Goal: Transaction & Acquisition: Download file/media

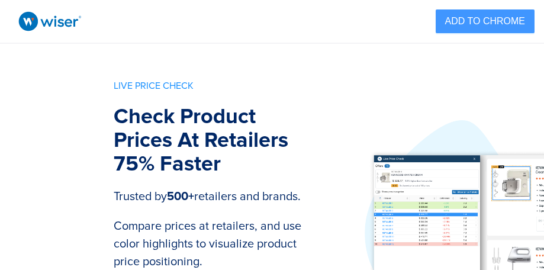
click at [480, 26] on span "ADD TO CHROME" at bounding box center [485, 21] width 80 height 15
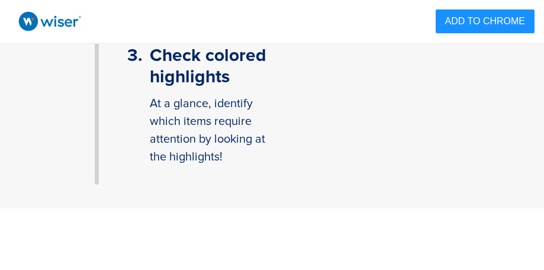
scroll to position [746, 0]
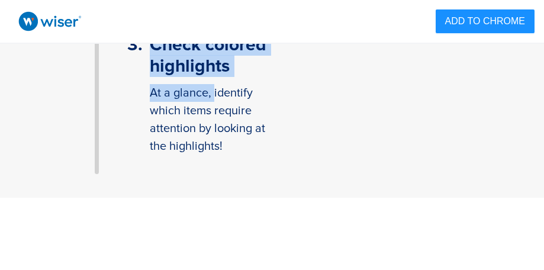
drag, startPoint x: 145, startPoint y: 93, endPoint x: 212, endPoint y: 98, distance: 67.7
click at [212, 98] on div "3 . Check colored highlights At a glance, identify which items require attentio…" at bounding box center [201, 94] width 187 height 159
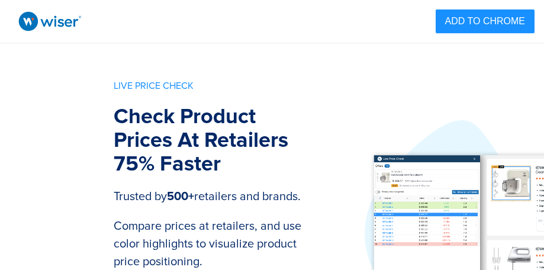
scroll to position [0, 0]
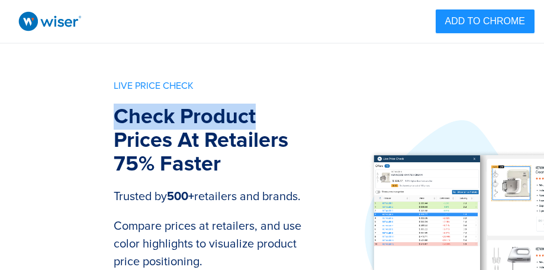
drag, startPoint x: 117, startPoint y: 104, endPoint x: 262, endPoint y: 97, distance: 144.7
click at [262, 105] on p "Check Product Prices At Retailers 75% Faster" at bounding box center [210, 146] width 193 height 83
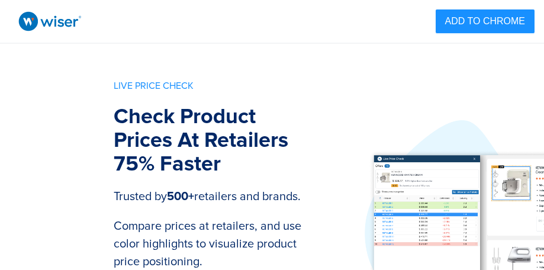
click at [136, 132] on p "Check Product Prices At Retailers 75% Faster" at bounding box center [210, 146] width 193 height 83
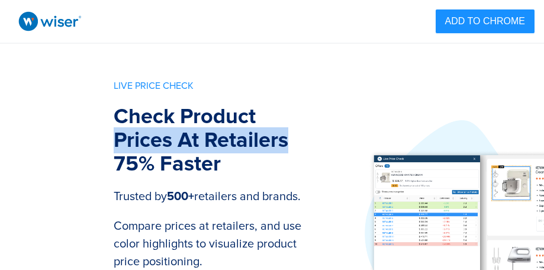
drag, startPoint x: 115, startPoint y: 130, endPoint x: 296, endPoint y: 133, distance: 180.7
click at [296, 133] on p "Check Product Prices At Retailers 75% Faster" at bounding box center [210, 146] width 193 height 83
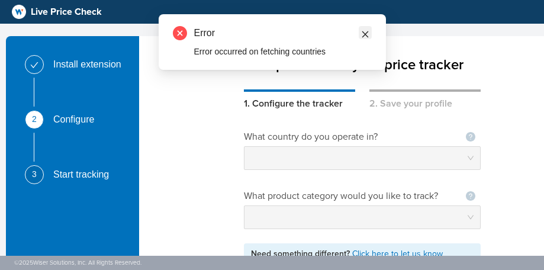
click at [364, 37] on icon "close" at bounding box center [365, 34] width 8 height 8
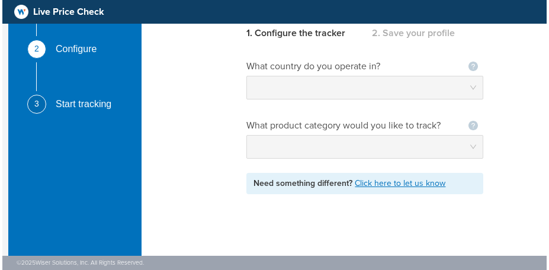
scroll to position [46, 0]
